Goal: Task Accomplishment & Management: Manage account settings

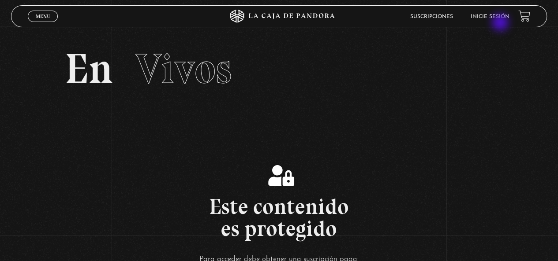
click at [501, 23] on header "Menu Cerrar Suscripciones Inicie sesión" at bounding box center [278, 16] width 535 height 22
click at [502, 16] on link "Inicie sesión" at bounding box center [489, 16] width 39 height 5
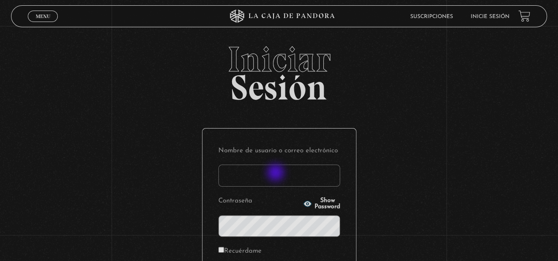
click at [275, 175] on input "Nombre de usuario o correo electrónico" at bounding box center [279, 176] width 122 height 22
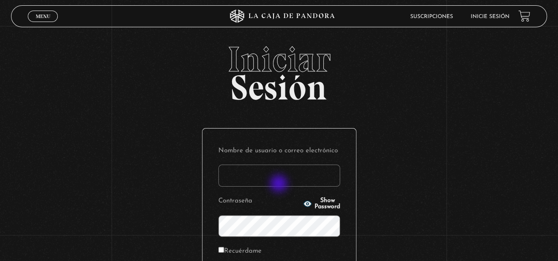
type input "[EMAIL_ADDRESS][DOMAIN_NAME]"
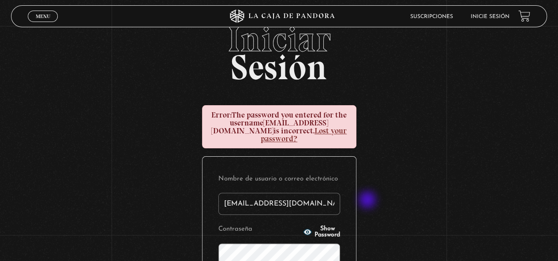
scroll to position [88, 0]
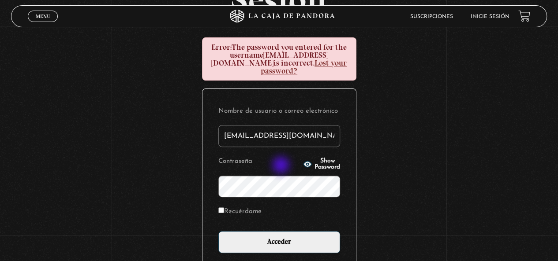
click at [218, 231] on input "Acceder" at bounding box center [279, 242] width 122 height 22
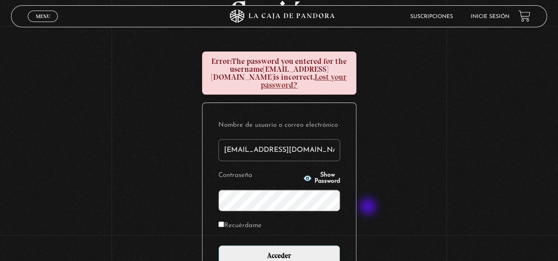
scroll to position [88, 0]
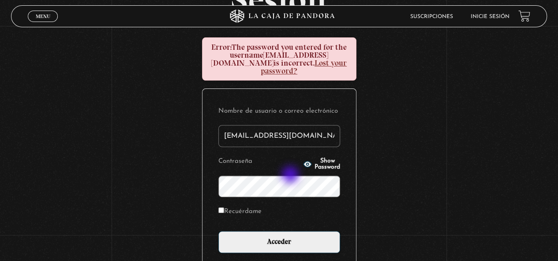
type input "[EMAIL_ADDRESS][DOMAIN_NAME]"
click at [244, 205] on label "Recuérdame" at bounding box center [239, 212] width 43 height 14
click at [224, 208] on input "Recuérdame" at bounding box center [221, 211] width 6 height 6
checkbox input "true"
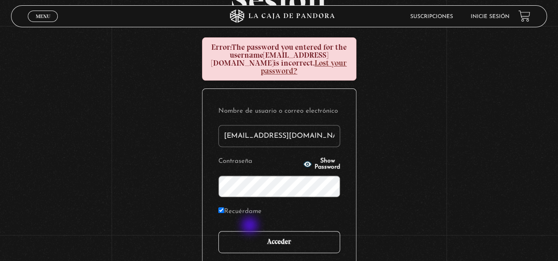
click at [251, 231] on input "Acceder" at bounding box center [279, 242] width 122 height 22
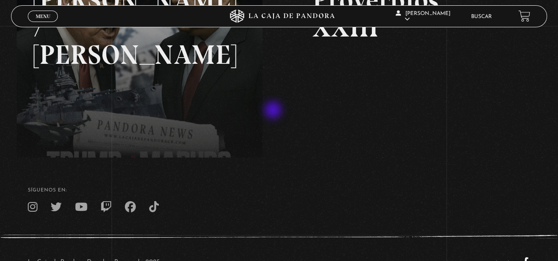
scroll to position [217, 0]
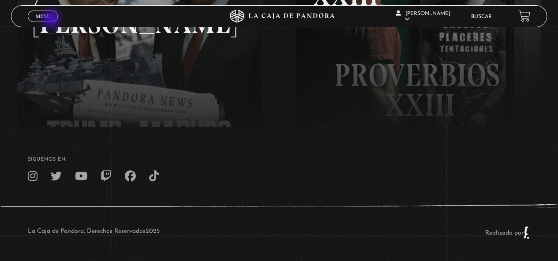
click at [48, 23] on div "Menu Cerrar" at bounding box center [111, 16] width 167 height 21
click at [48, 21] on span "Cerrar" at bounding box center [43, 24] width 21 height 6
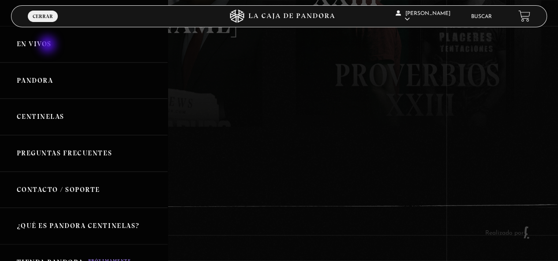
click at [48, 45] on link "En vivos" at bounding box center [83, 44] width 167 height 37
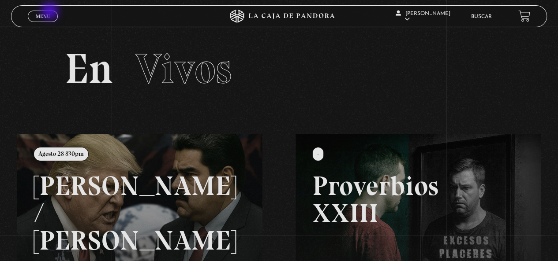
click at [51, 12] on link "Menu Cerrar" at bounding box center [43, 16] width 30 height 11
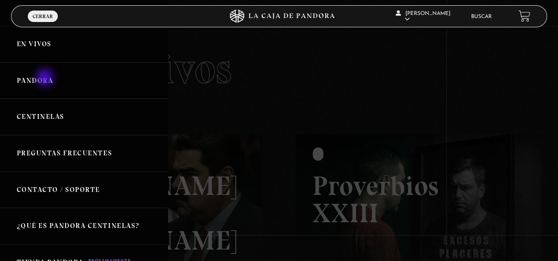
click at [45, 78] on link "Pandora" at bounding box center [83, 81] width 167 height 37
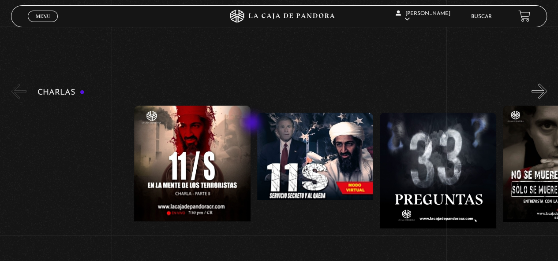
scroll to position [132, 0]
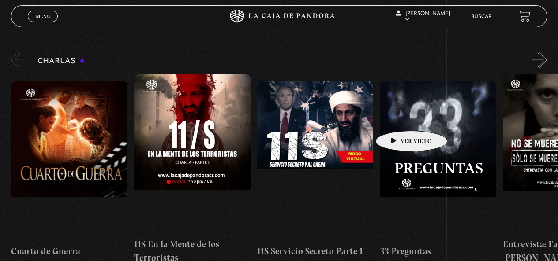
drag, startPoint x: 115, startPoint y: 106, endPoint x: 398, endPoint y: 118, distance: 283.6
click at [398, 118] on div "Cuarto [PERSON_NAME] 11S En la Mente de los Terroristas 11S Servicio Secreto Pa…" at bounding box center [441, 169] width 860 height 191
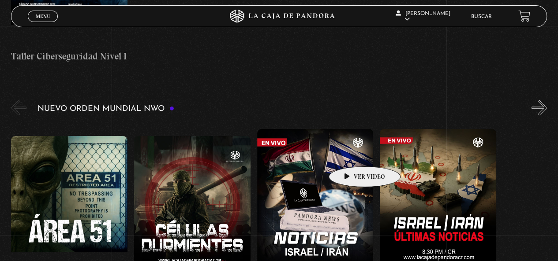
scroll to position [617, 0]
